Goal: Browse casually: Explore the website without a specific task or goal

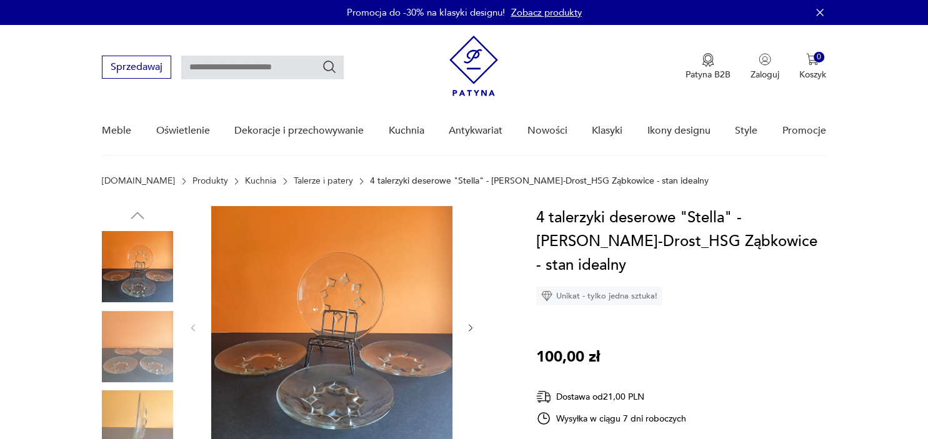
click at [351, 341] on img at bounding box center [331, 326] width 241 height 241
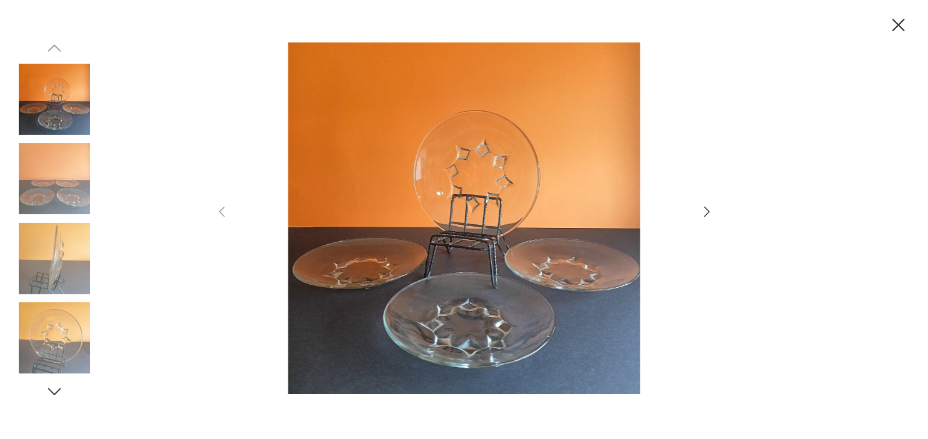
click at [509, 262] on img at bounding box center [464, 218] width 445 height 351
click at [460, 220] on img at bounding box center [464, 218] width 445 height 351
click at [706, 211] on icon "button" at bounding box center [707, 211] width 15 height 15
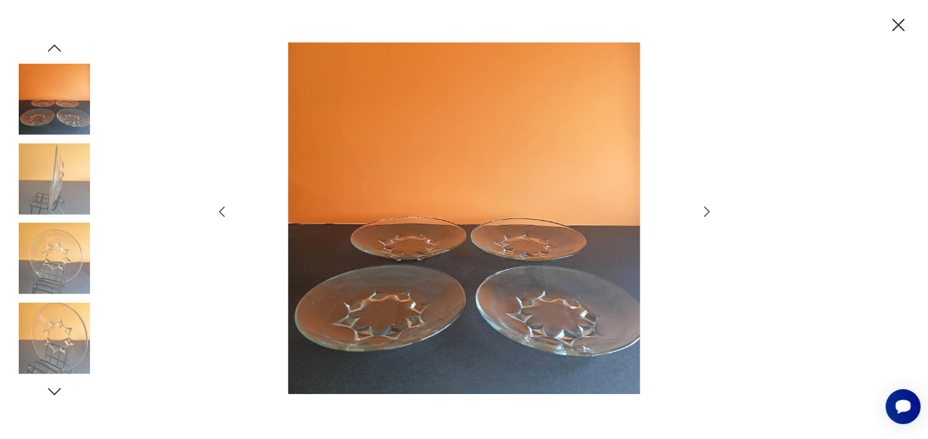
click at [703, 213] on icon "button" at bounding box center [707, 211] width 15 height 15
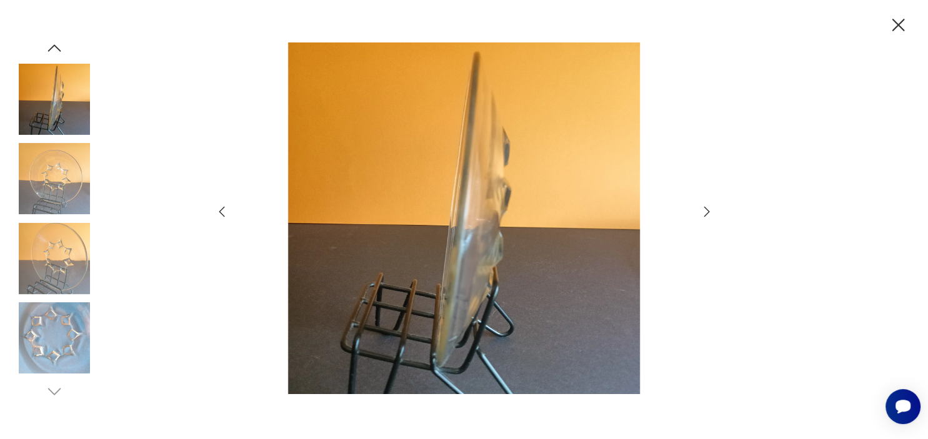
click at [704, 209] on icon "button" at bounding box center [707, 211] width 15 height 15
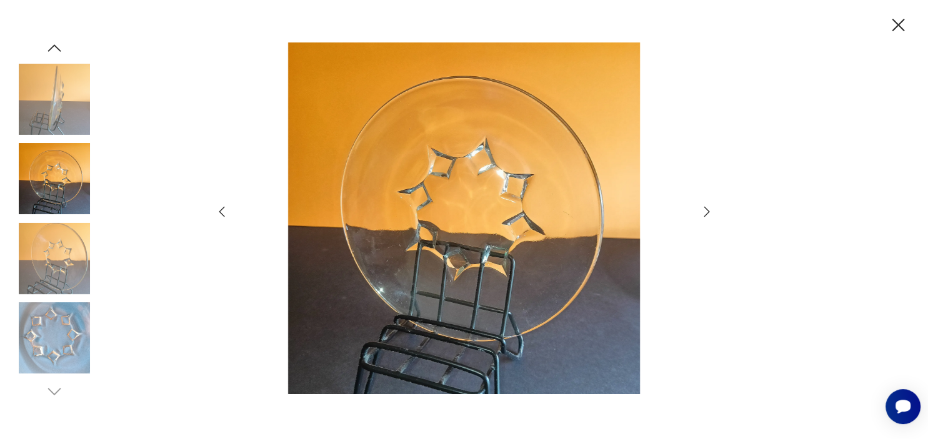
click at [706, 211] on icon "button" at bounding box center [707, 211] width 15 height 15
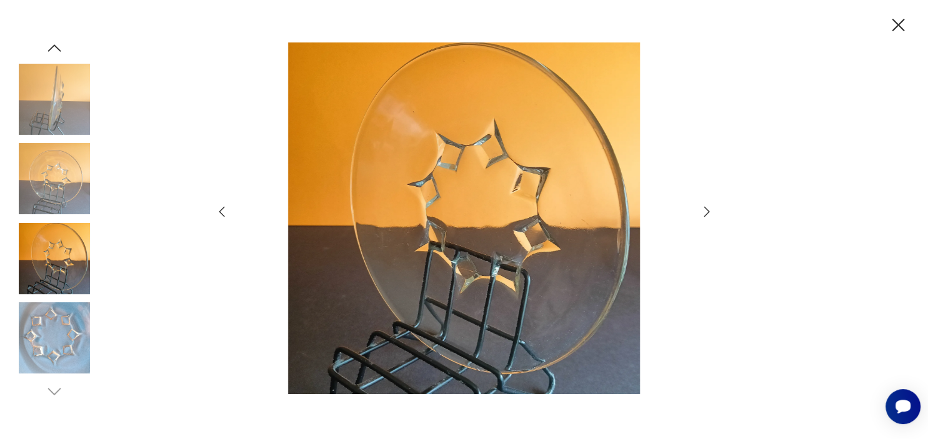
click at [895, 24] on icon "button" at bounding box center [899, 25] width 22 height 22
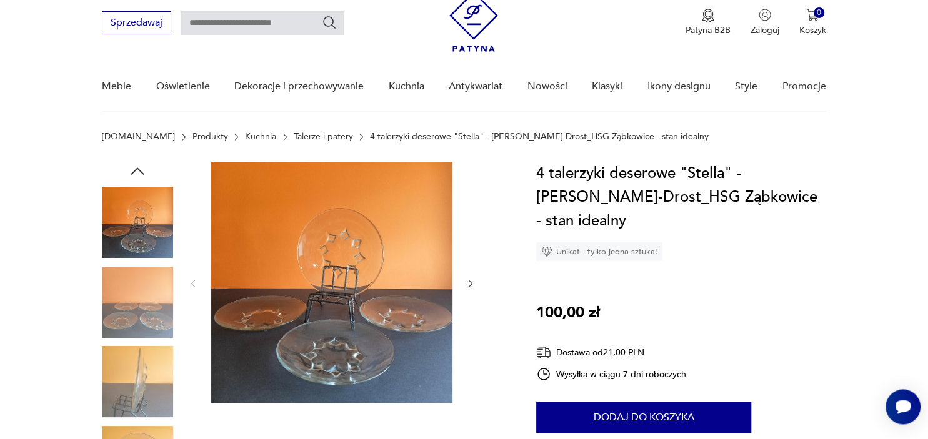
scroll to position [66, 0]
